Goal: Obtain resource: Download file/media

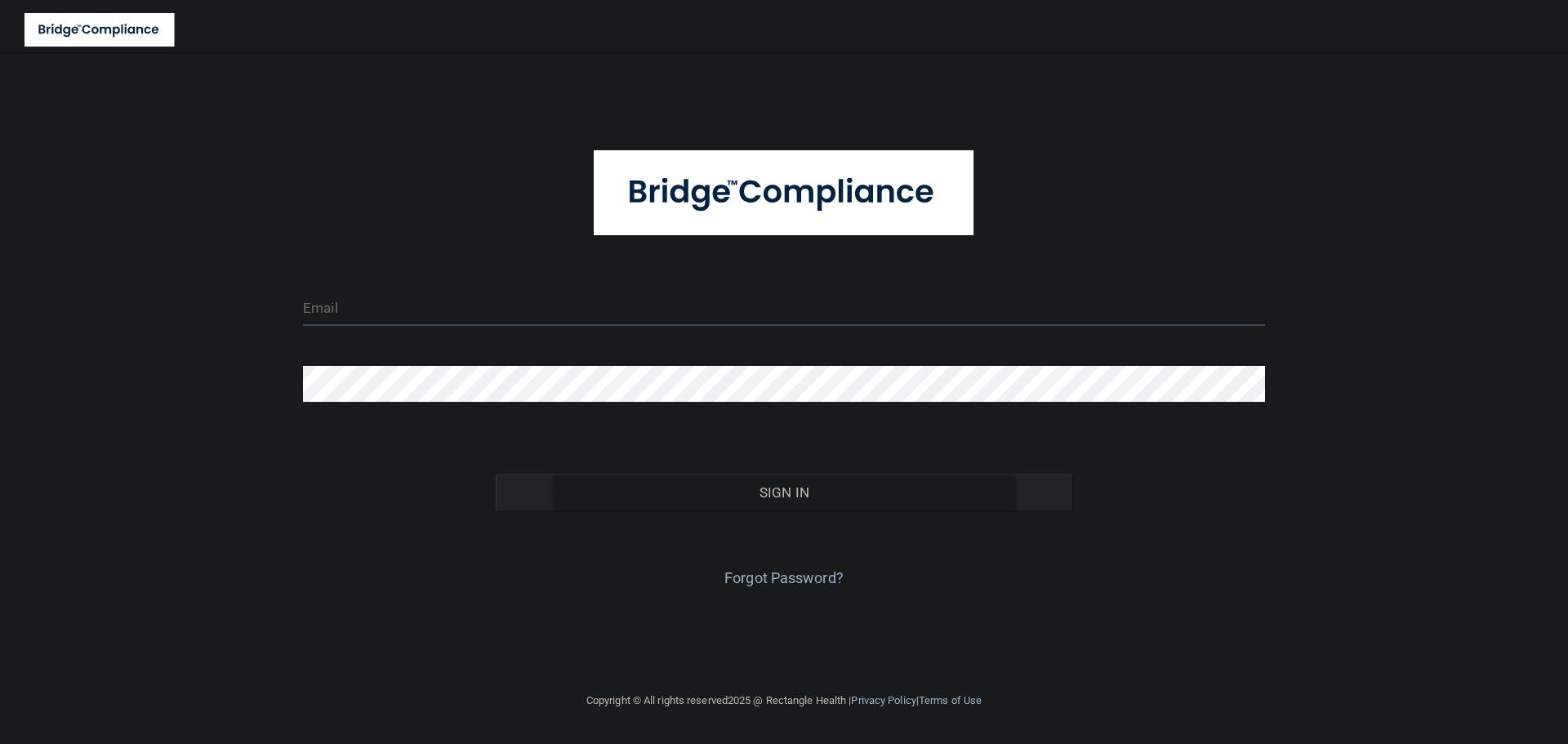
type input "[EMAIL_ADDRESS][DOMAIN_NAME]"
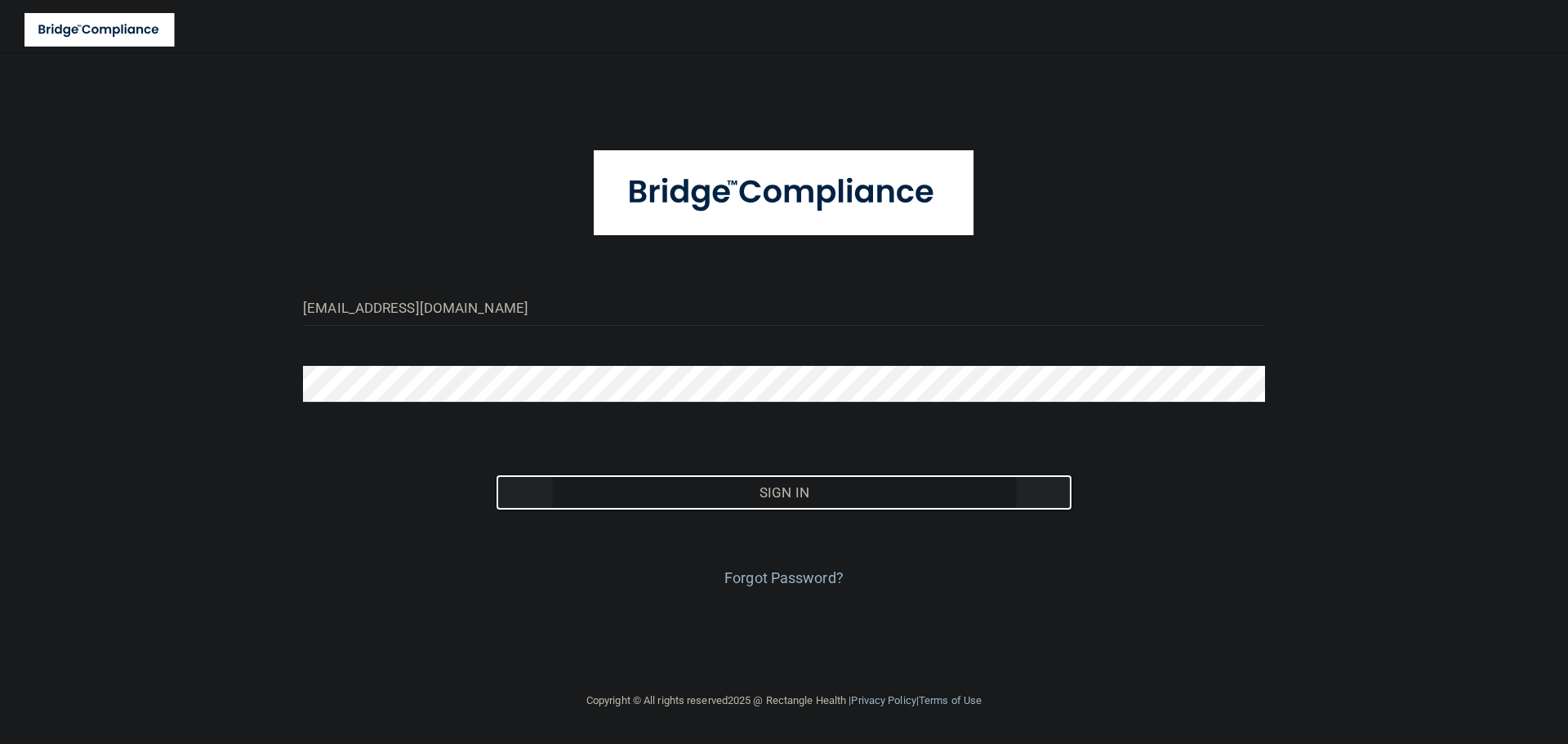
click at [719, 499] on button "Sign In" at bounding box center [784, 493] width 578 height 36
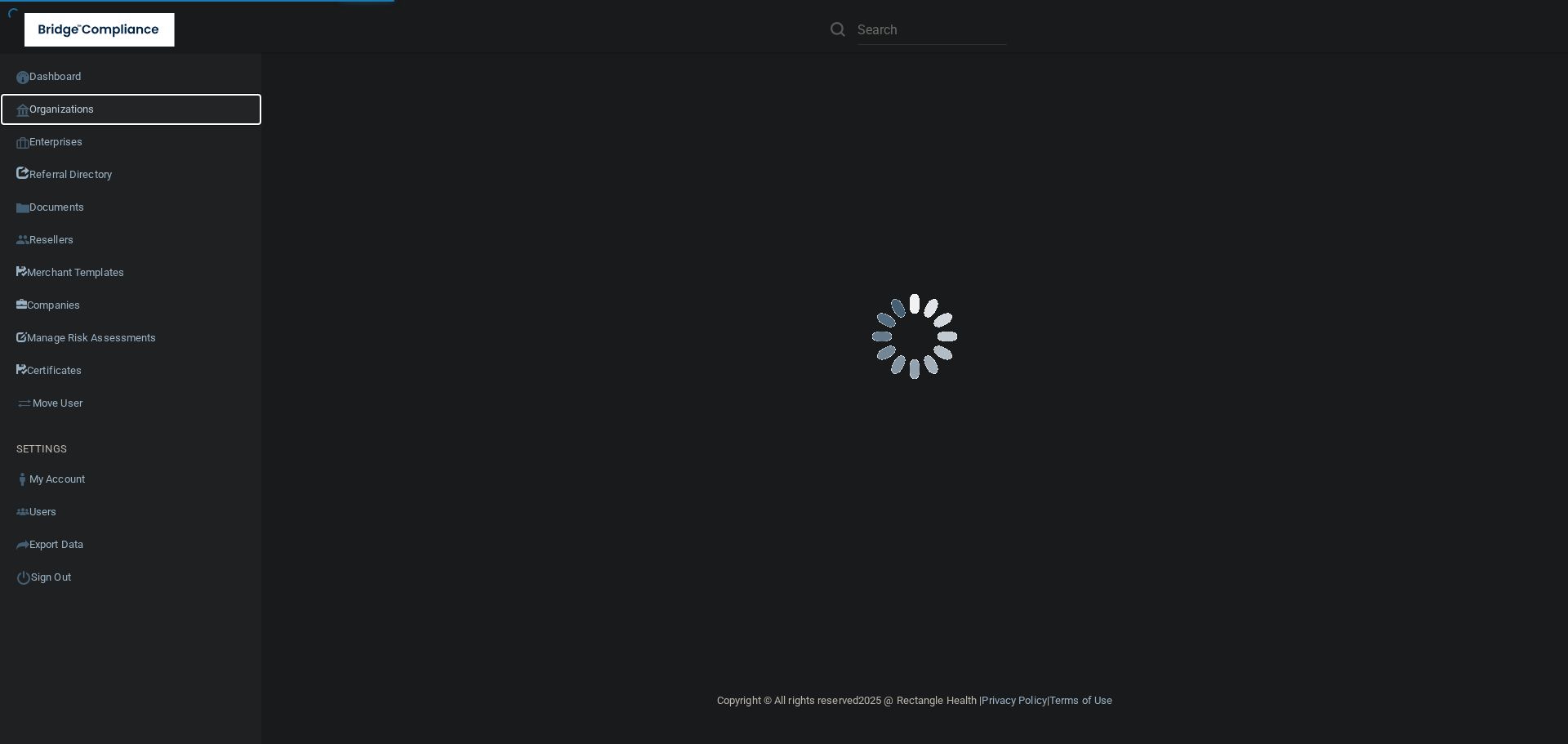
click at [72, 105] on link "Organizations" at bounding box center [131, 110] width 262 height 33
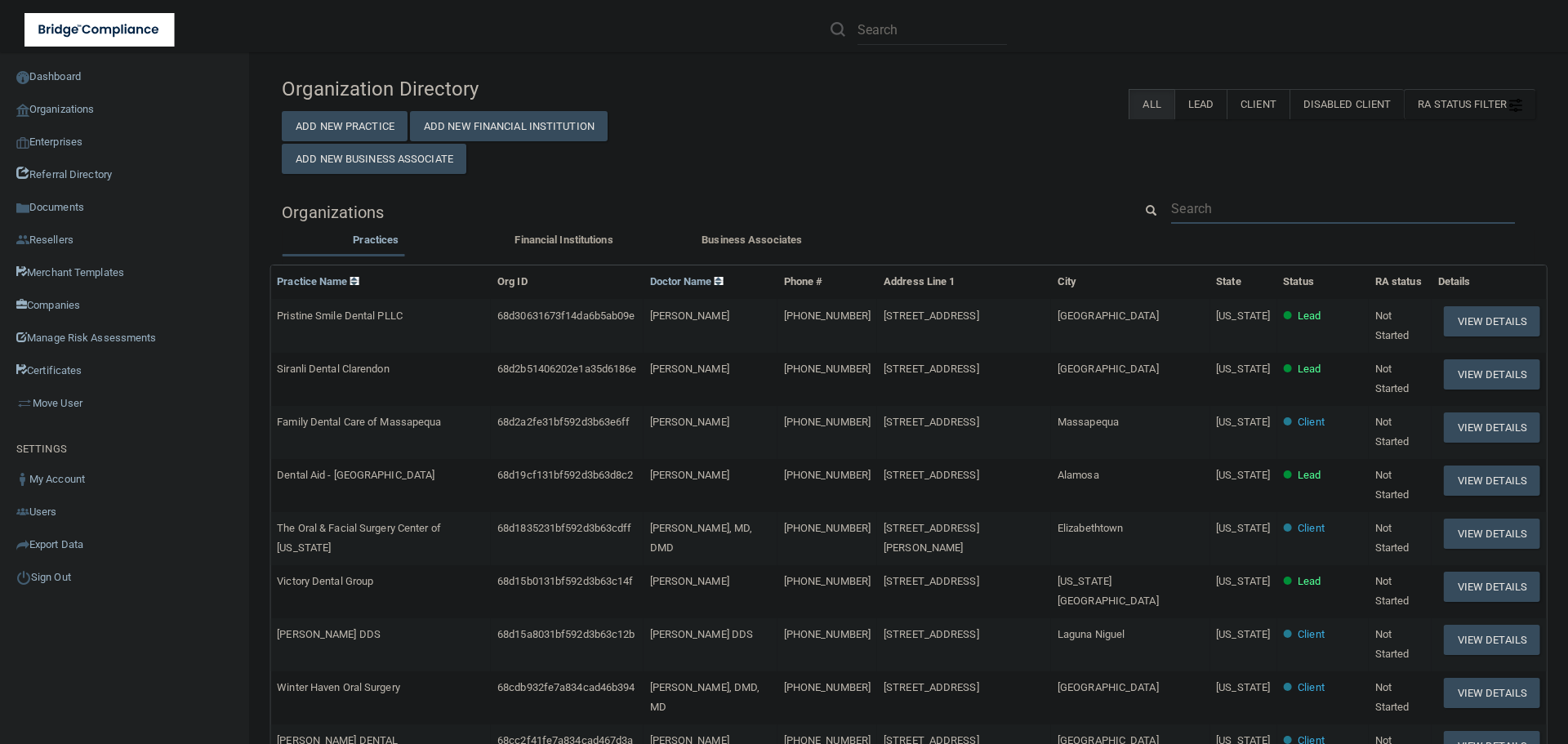
click at [1256, 211] on input "text" at bounding box center [1343, 208] width 344 height 30
paste input "512) 892-7800"
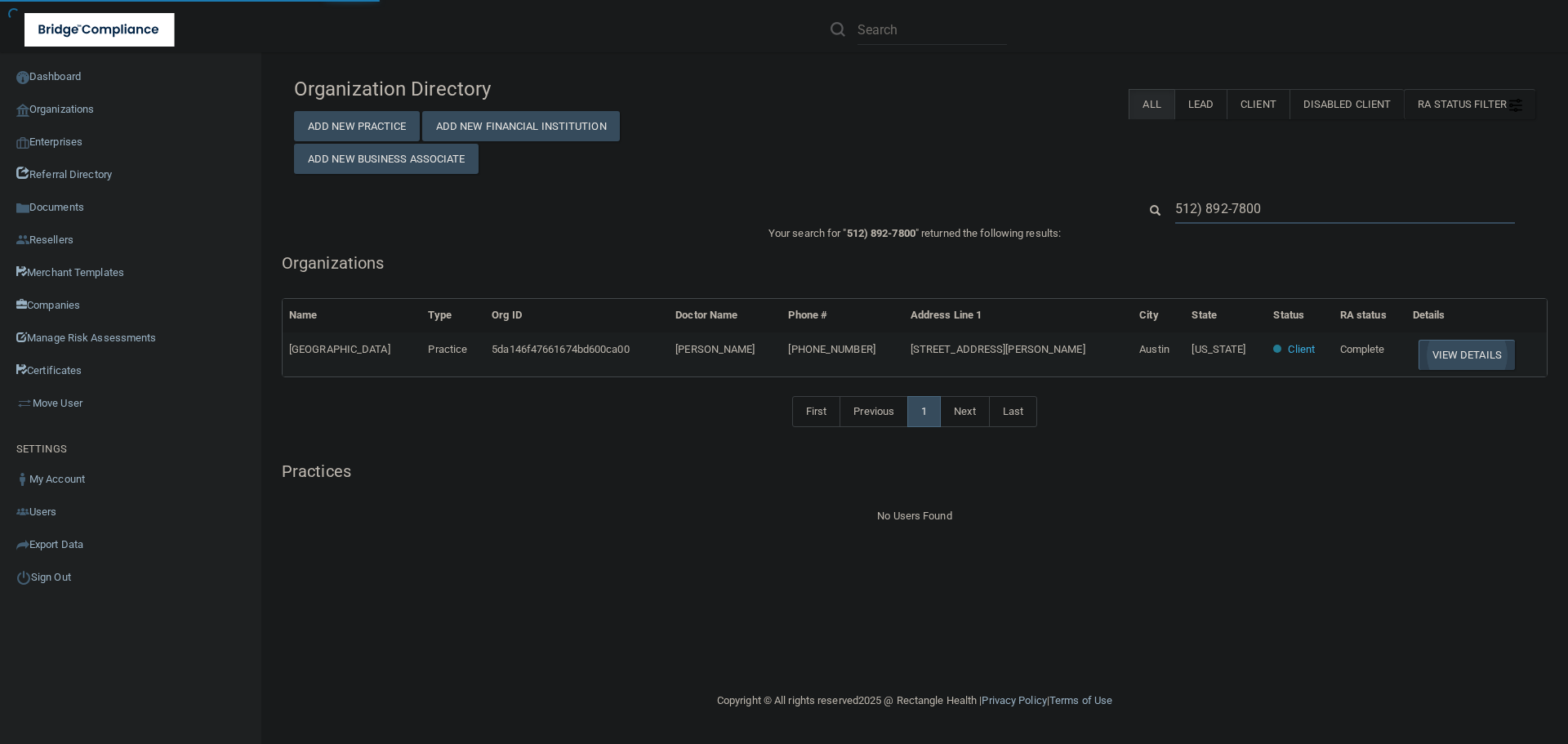
type input "512) 892-7800"
click at [1419, 365] on button "View Details" at bounding box center [1467, 354] width 96 height 30
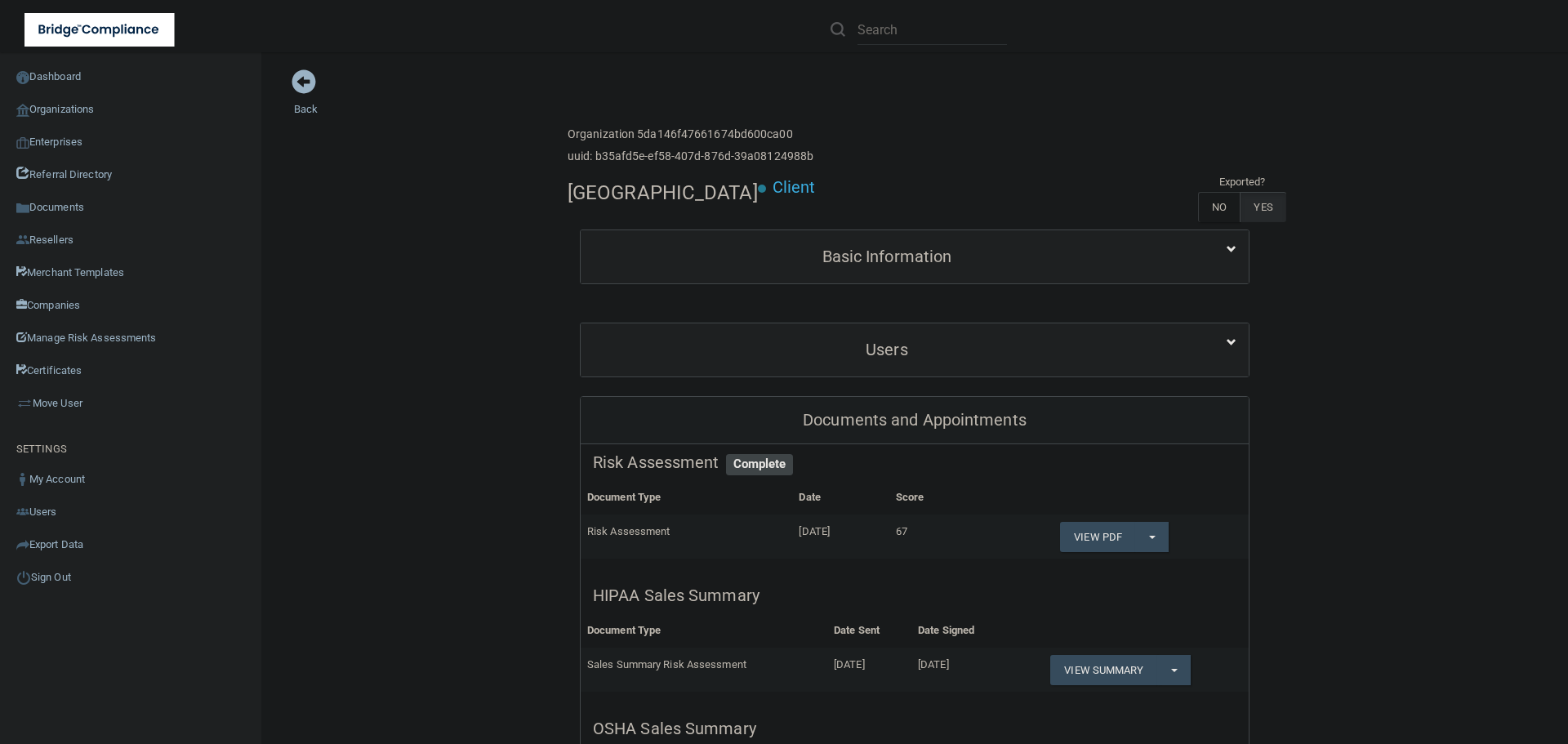
scroll to position [326, 0]
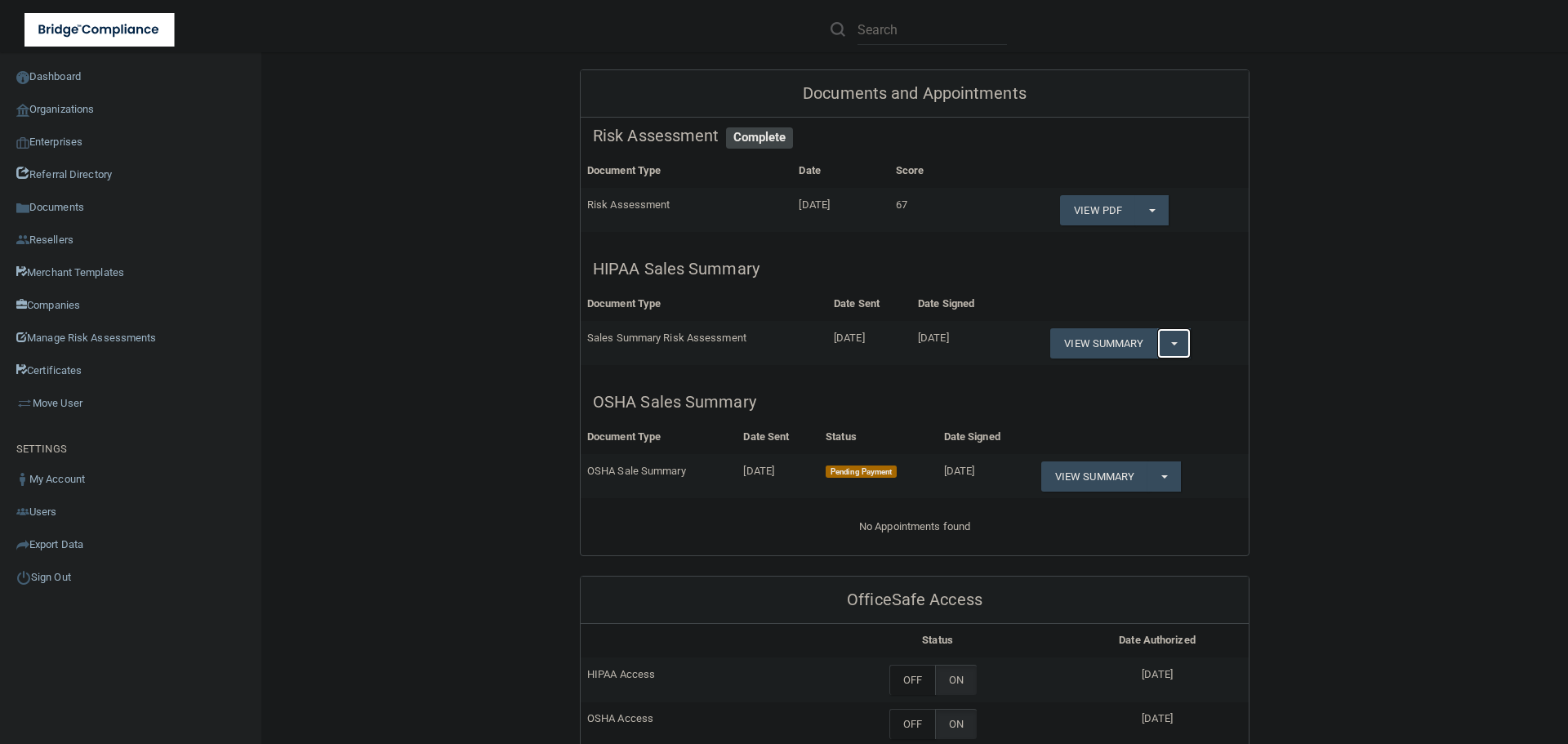
click at [1171, 353] on button "Split button!" at bounding box center [1174, 343] width 34 height 30
click at [1153, 377] on link "Download as PDF" at bounding box center [1118, 377] width 135 height 25
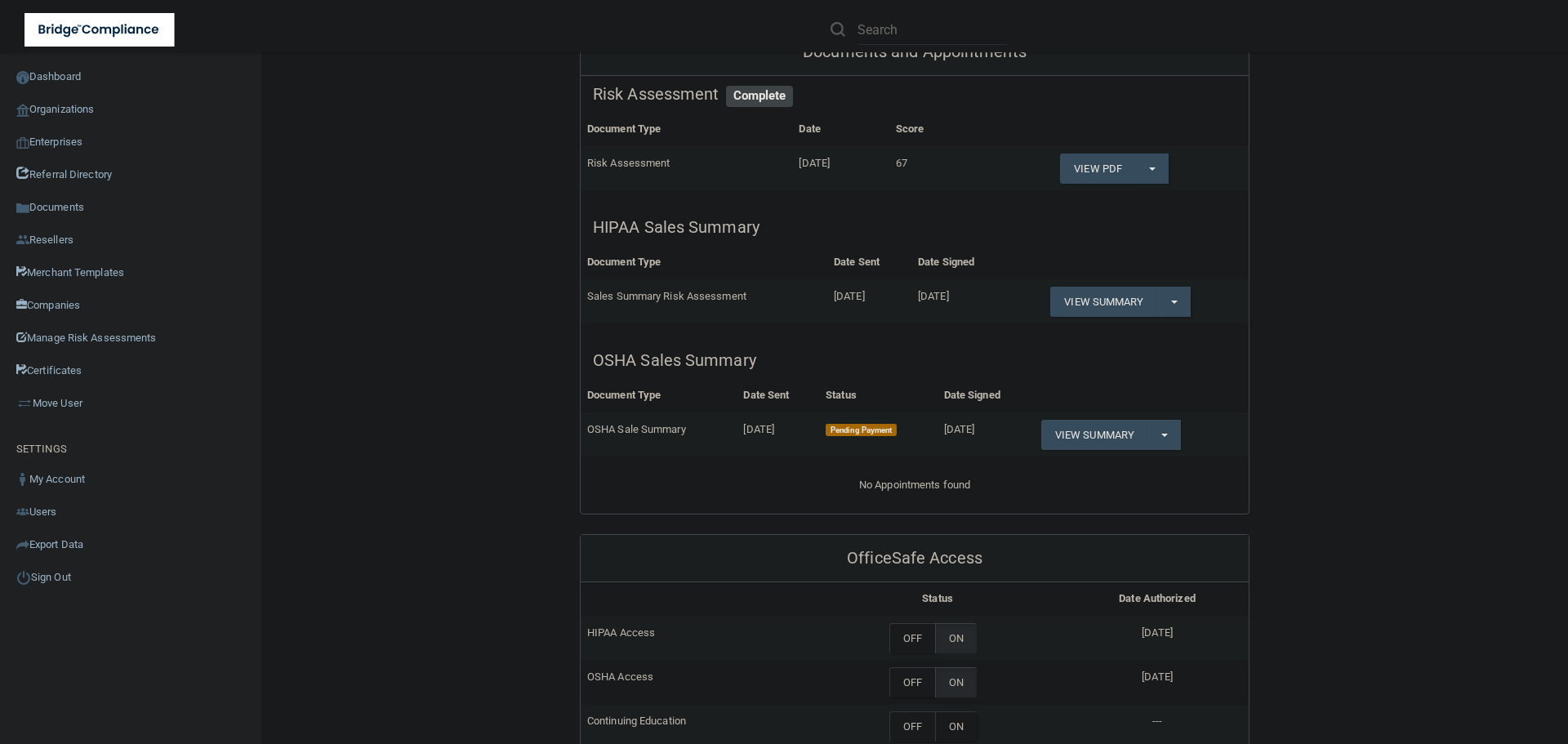
scroll to position [408, 0]
